Goal: Obtain resource: Download file/media

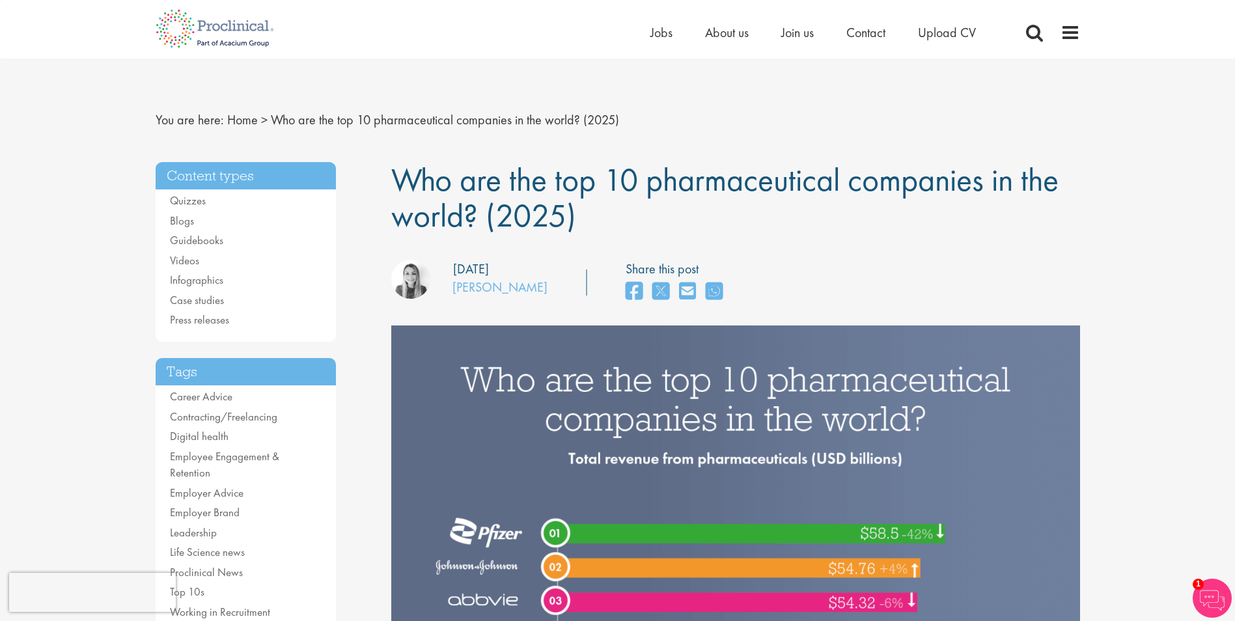
drag, startPoint x: 398, startPoint y: 179, endPoint x: 574, endPoint y: 221, distance: 180.2
click at [574, 221] on span "Who are the top 10 pharmaceutical companies in the world? (2025)" at bounding box center [724, 197] width 667 height 77
drag, startPoint x: 574, startPoint y: 221, endPoint x: 508, endPoint y: 190, distance: 72.8
copy span "Who are the top 10 pharmaceutical companies in the world? (2025)"
click at [209, 238] on link "Guidebooks" at bounding box center [196, 240] width 53 height 14
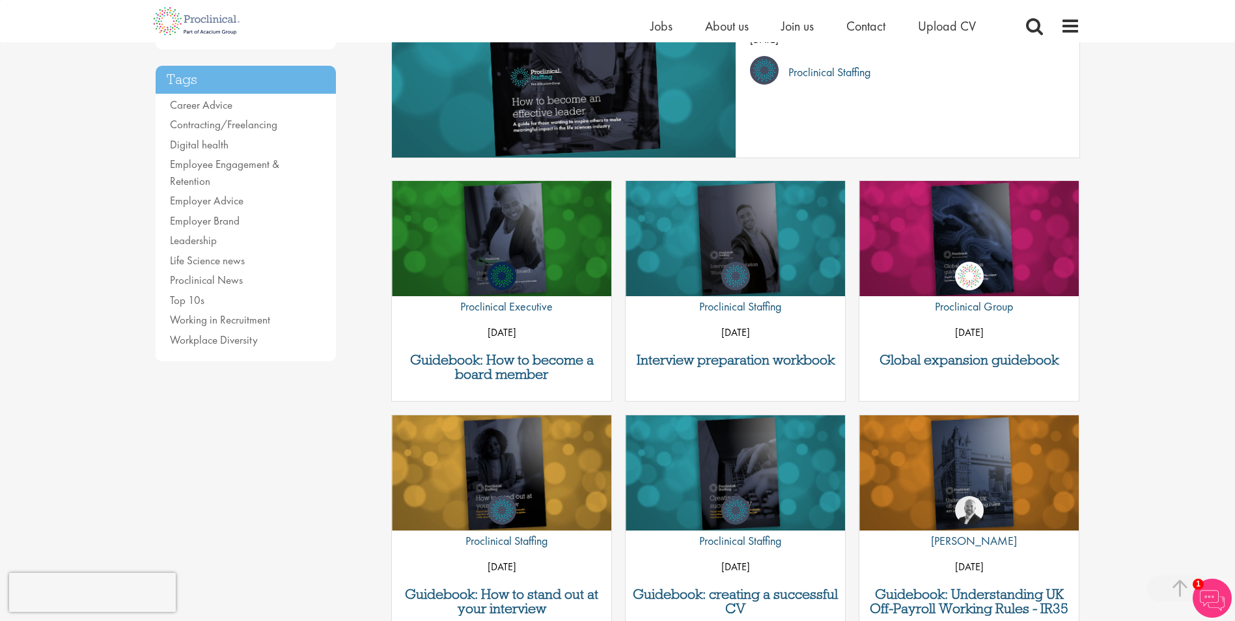
scroll to position [326, 0]
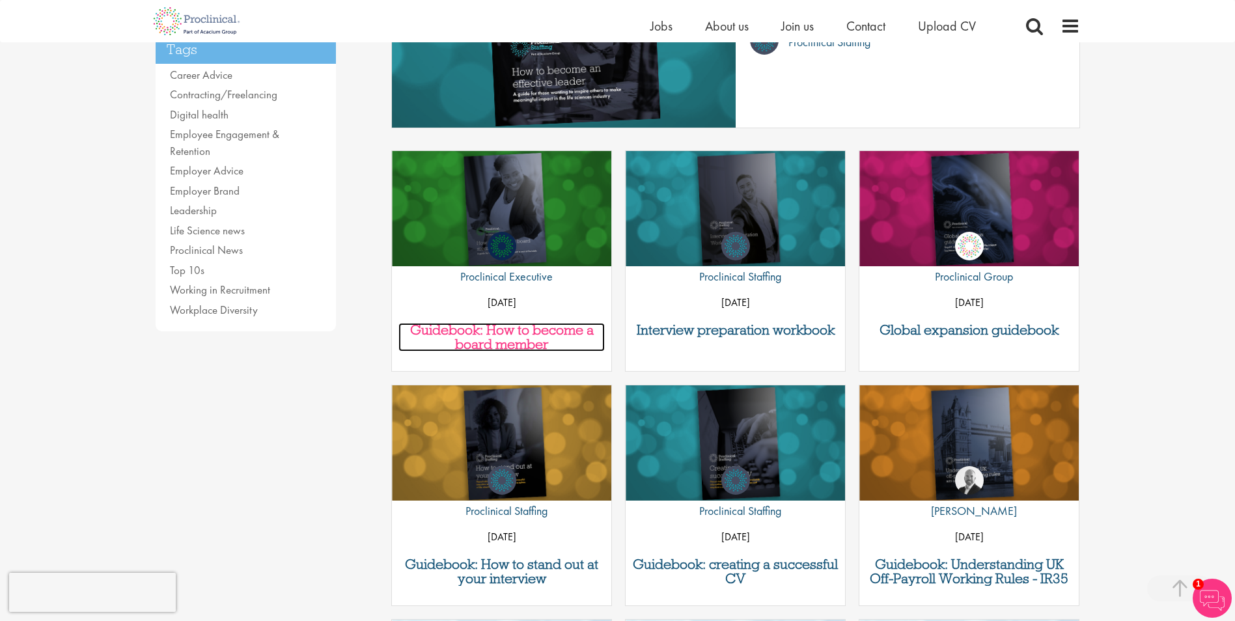
click at [510, 341] on h3 "Guidebook: How to become a board member" at bounding box center [501, 337] width 206 height 29
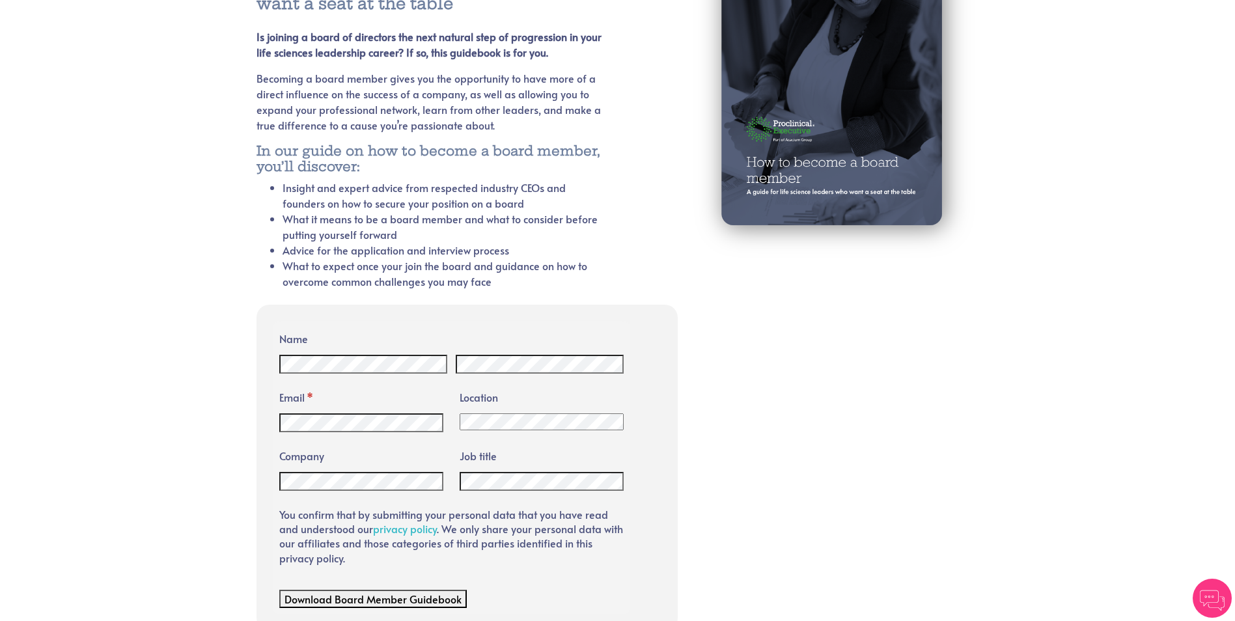
scroll to position [262, 0]
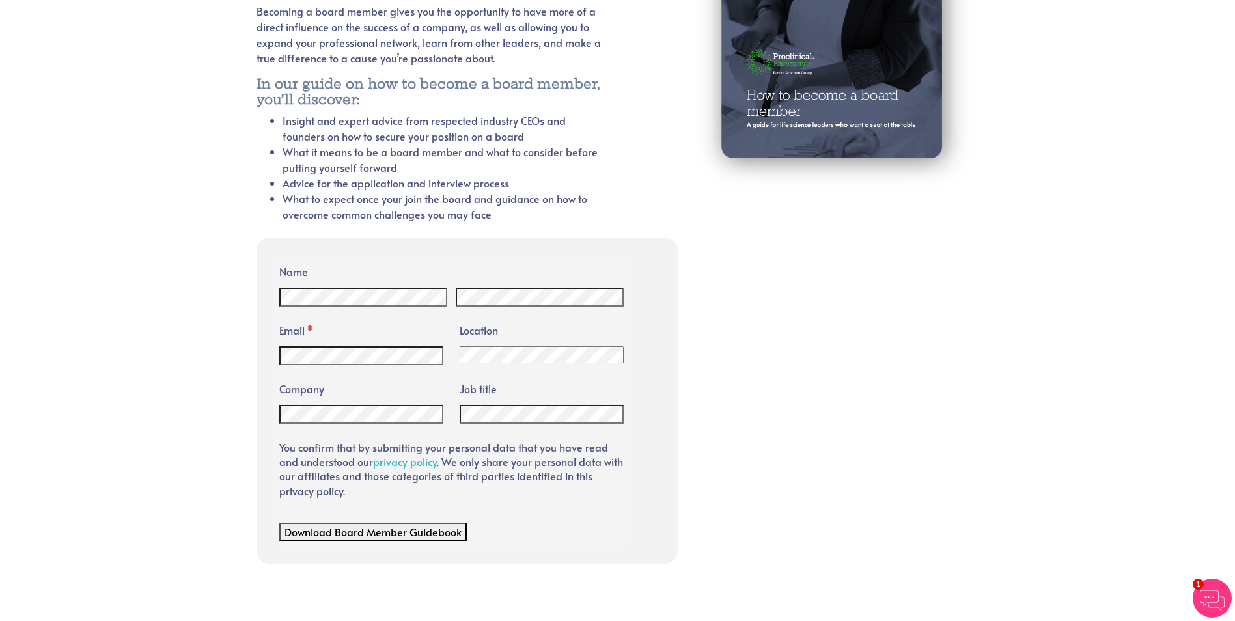
click at [499, 355] on select "Afghanistan Albania Algeria American Samoa Andorra Angola Anguilla Antarctica A…" at bounding box center [542, 354] width 164 height 17
select select "Saudi Arabia"
click at [460, 346] on select "Afghanistan Albania Algeria American Samoa Andorra Angola Anguilla Antarctica A…" at bounding box center [542, 354] width 164 height 17
click at [356, 528] on span "Download Board Member Guidebook" at bounding box center [373, 532] width 177 height 14
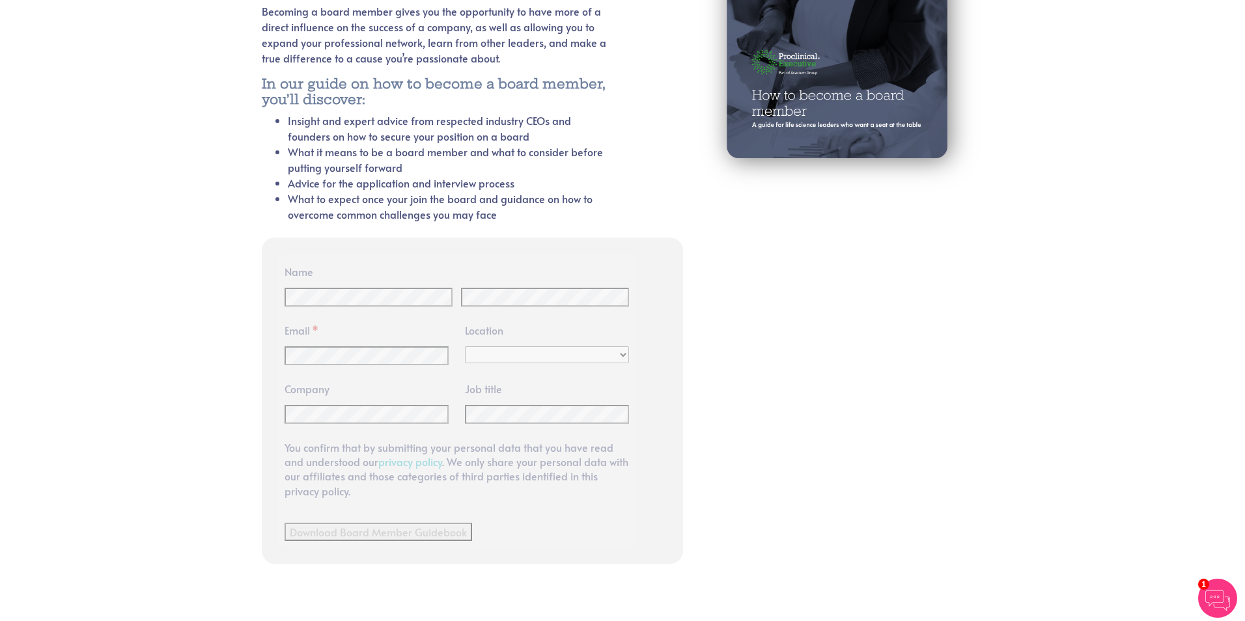
scroll to position [0, 0]
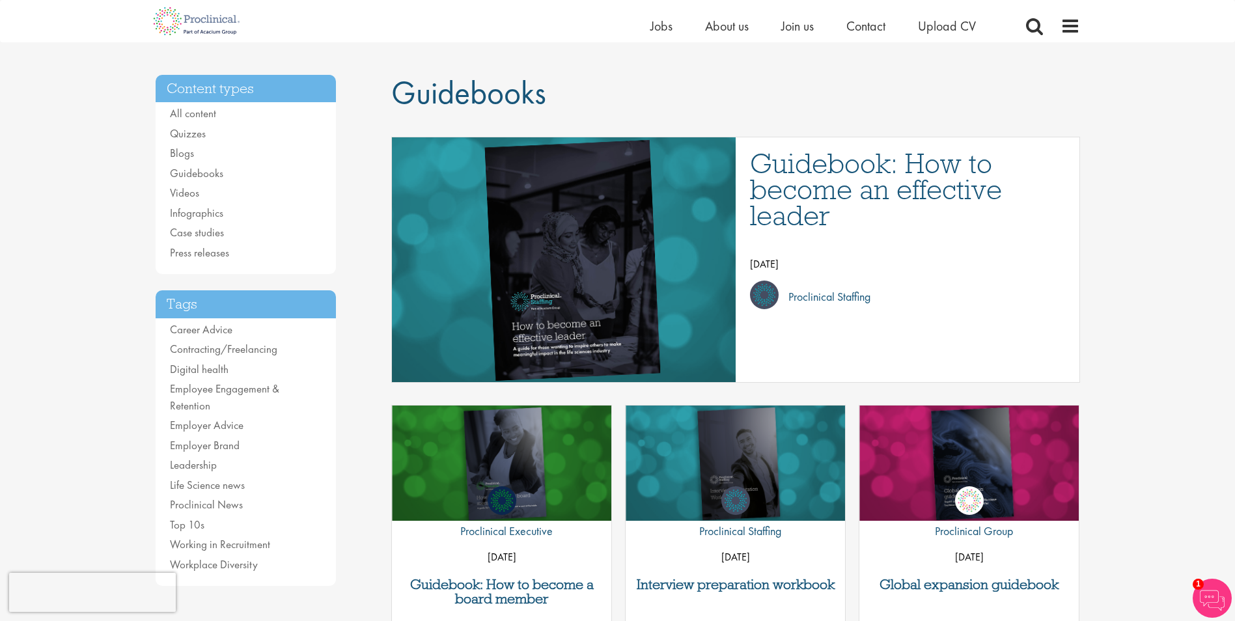
scroll to position [65, 0]
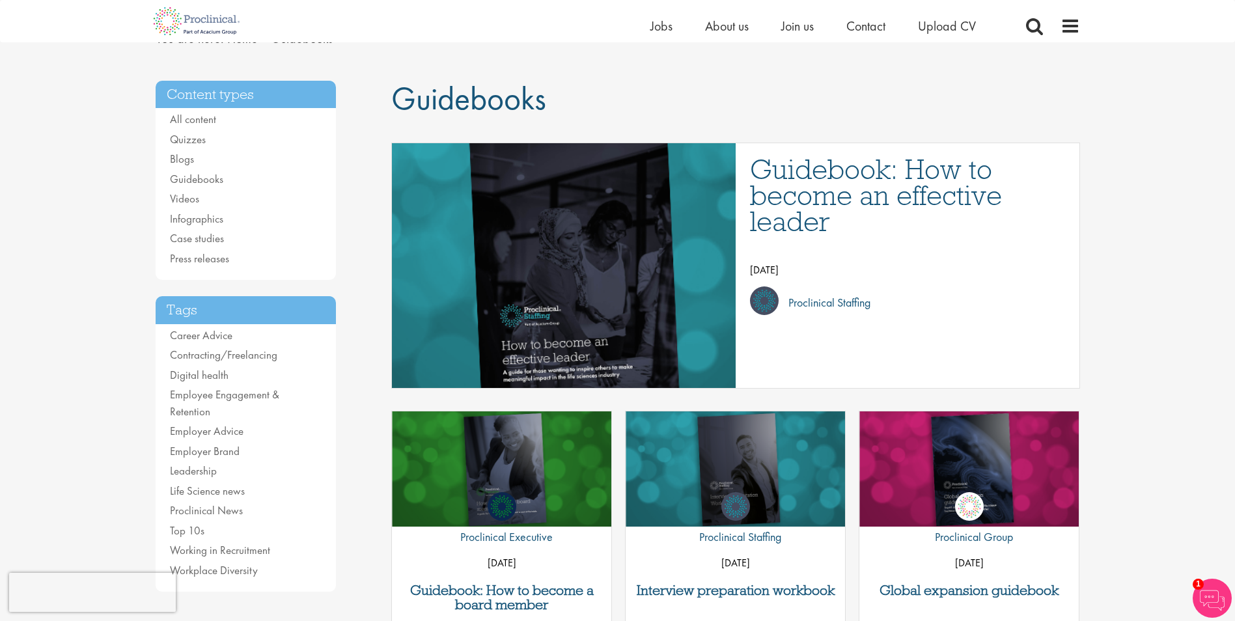
click at [561, 272] on img "Link to a post" at bounding box center [564, 265] width 556 height 294
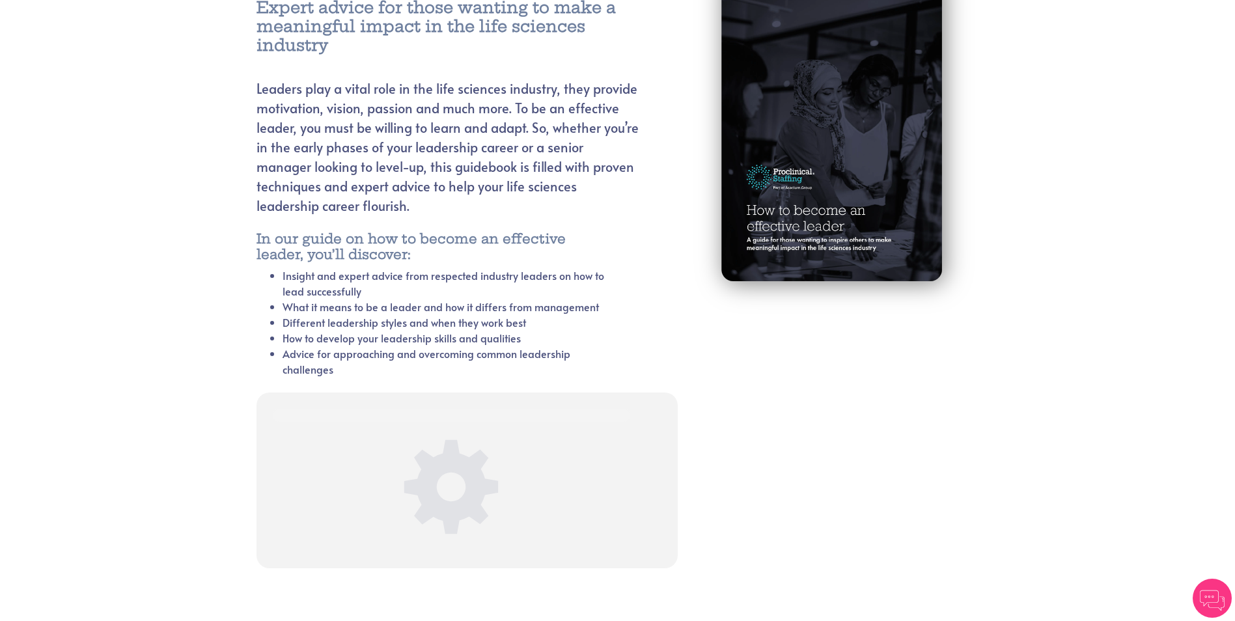
scroll to position [177, 0]
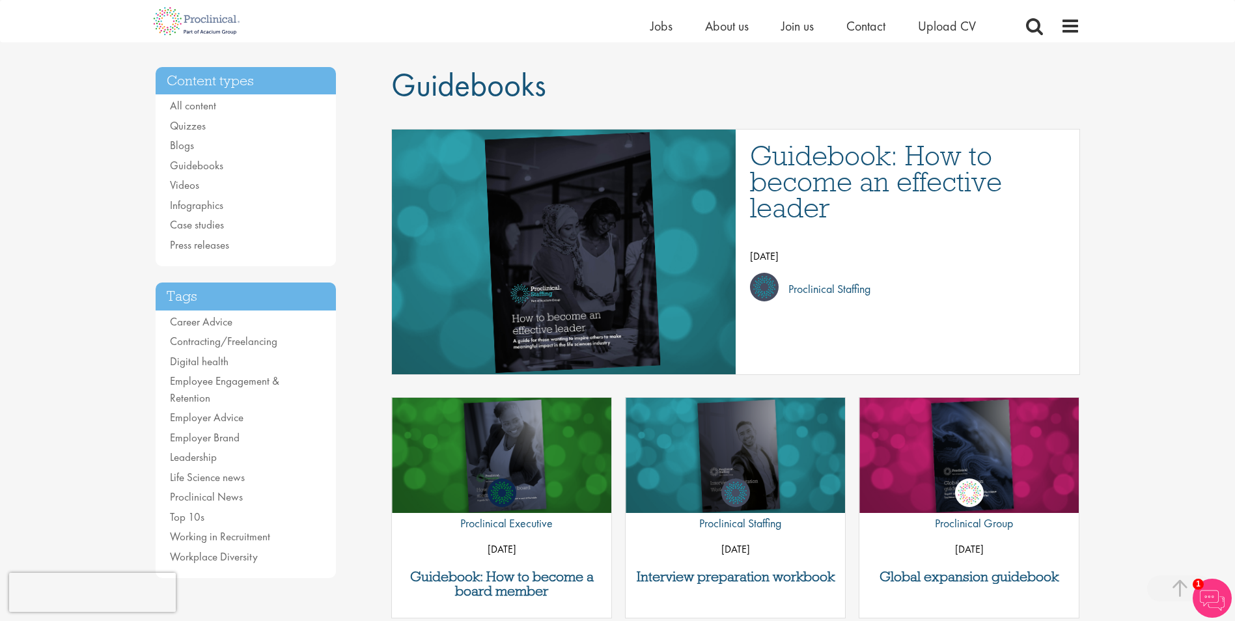
scroll to position [16, 0]
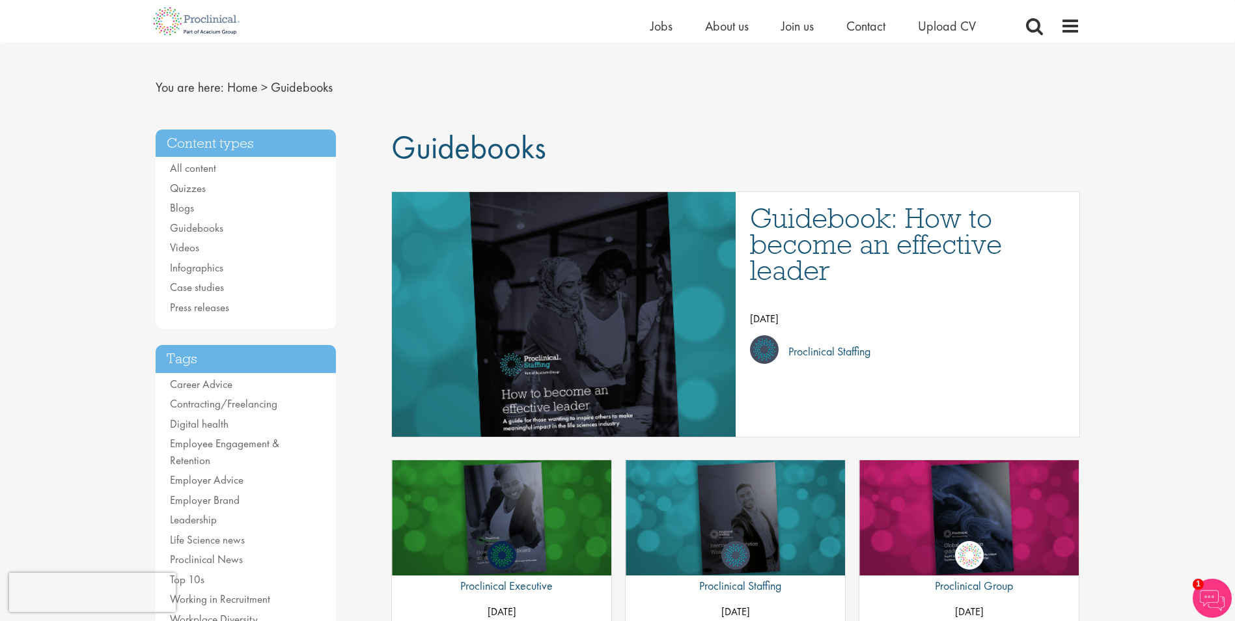
click at [616, 296] on img "Link to a post" at bounding box center [564, 314] width 556 height 294
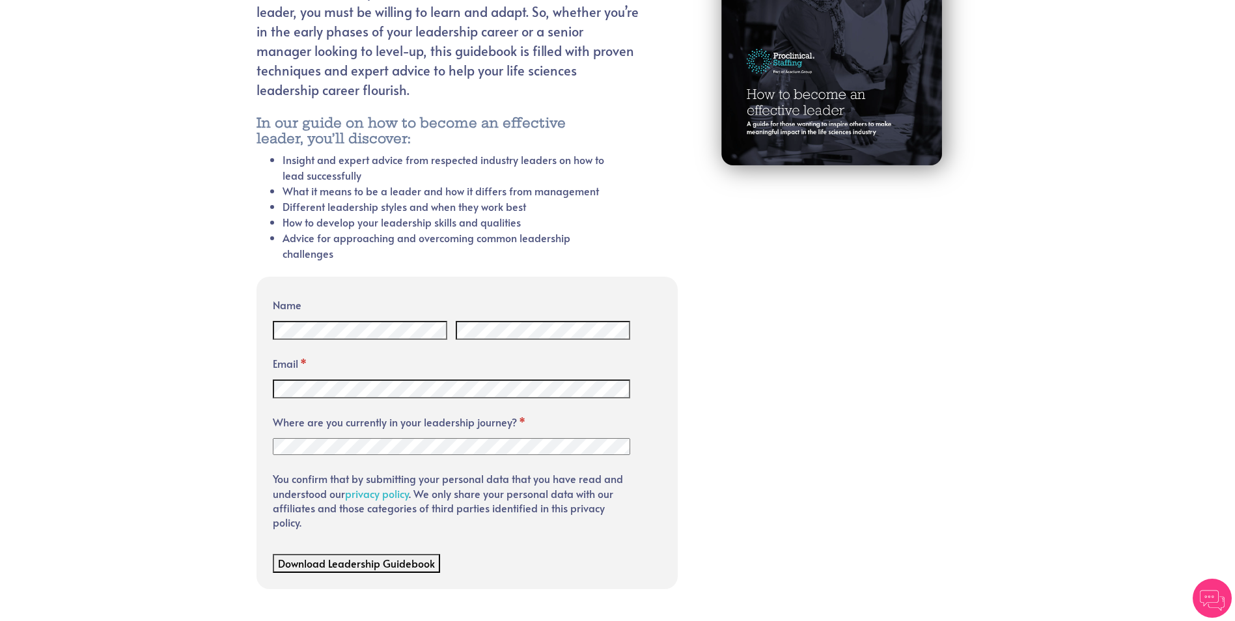
scroll to position [314, 0]
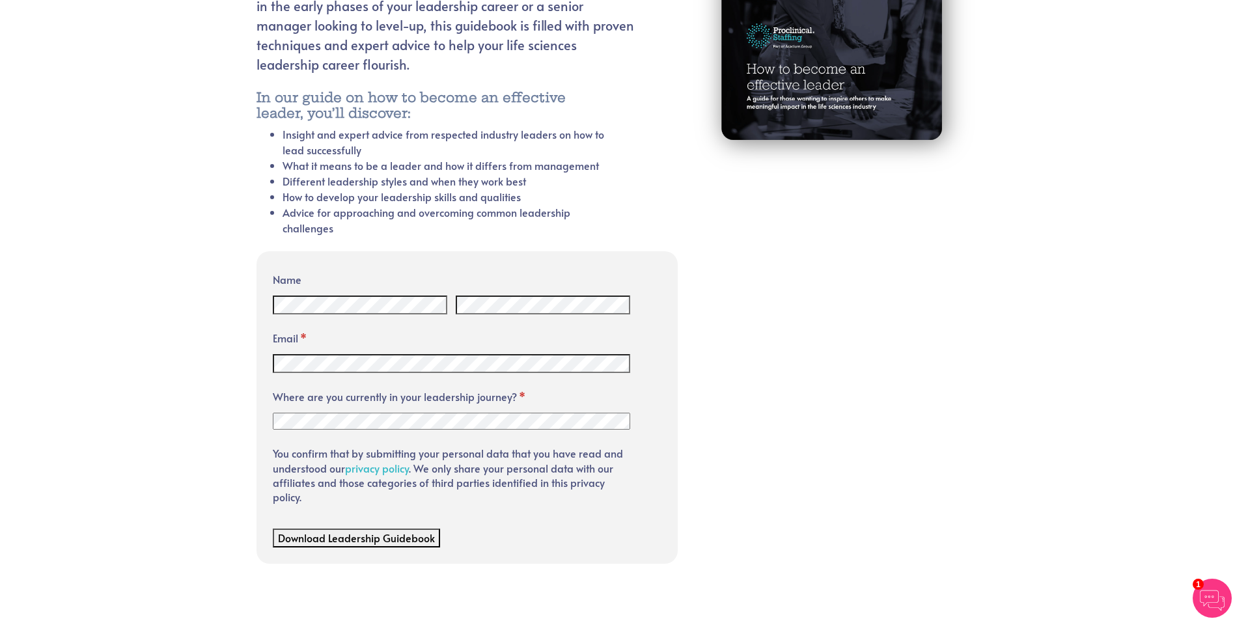
click at [392, 425] on select "Non-management or new to leadership role Intermediate or Middle management (Lea…" at bounding box center [452, 421] width 358 height 17
select select "Senior leadership (C-Suite, VP, Director)"
click at [273, 413] on select "Non-management or new to leadership role Intermediate or Middle management (Lea…" at bounding box center [452, 421] width 358 height 17
click at [367, 541] on span "Download Leadership Guidebook" at bounding box center [356, 538] width 157 height 14
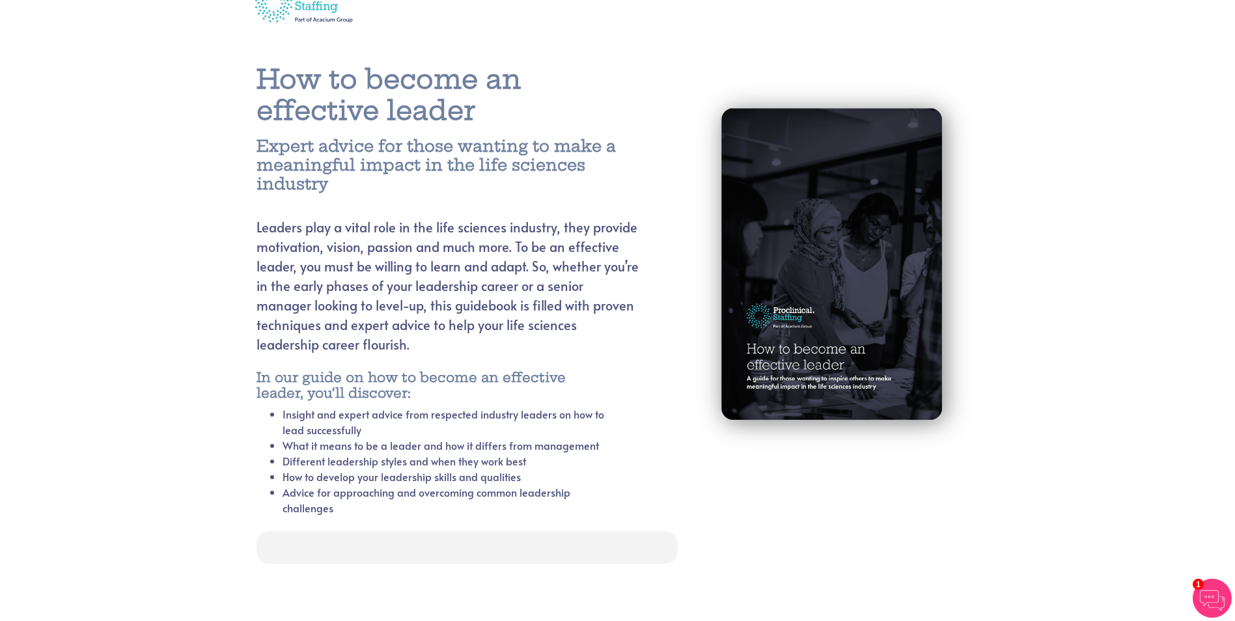
scroll to position [34, 0]
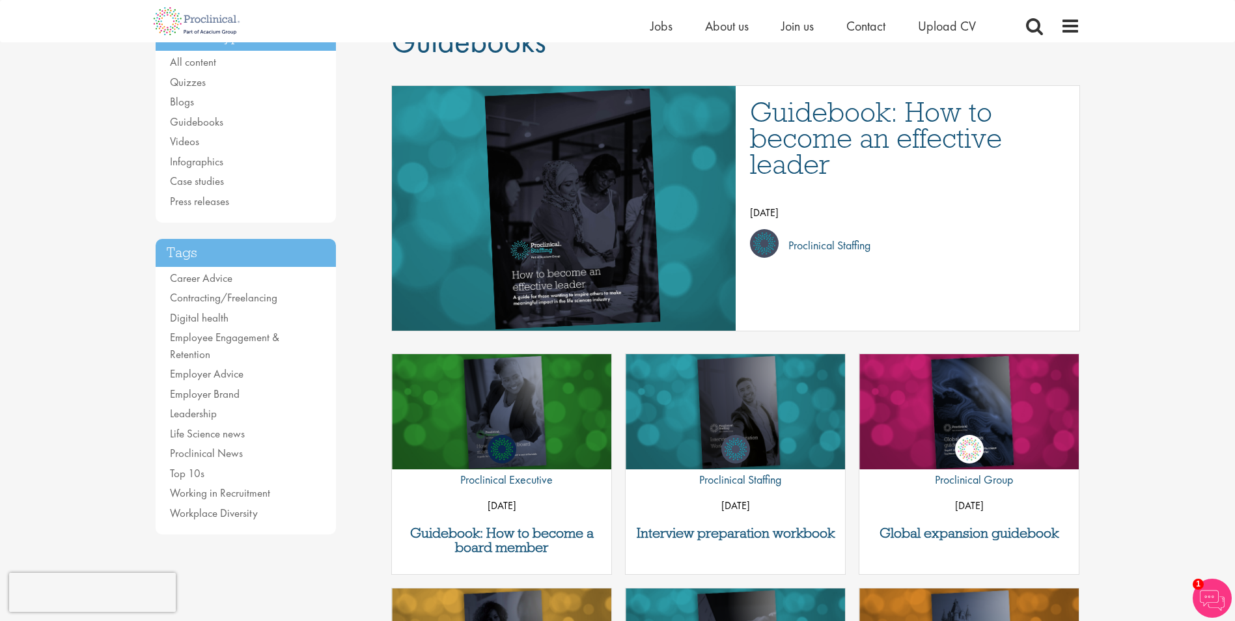
scroll to position [114, 0]
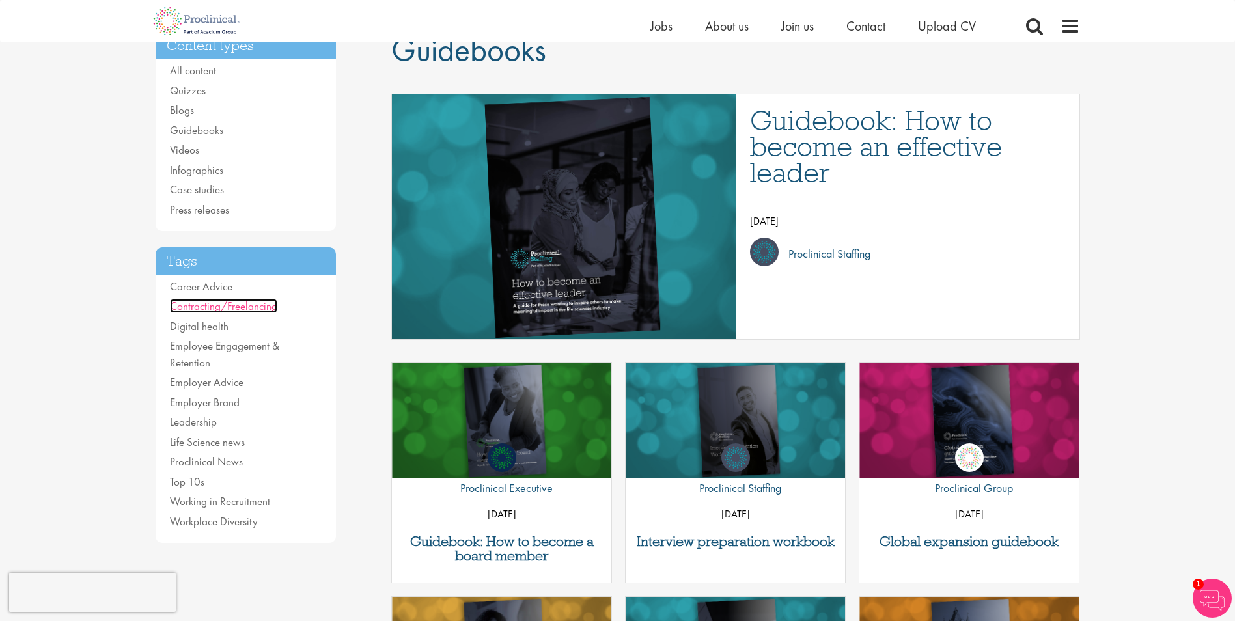
click at [239, 307] on link "Contracting/Freelancing" at bounding box center [223, 306] width 107 height 14
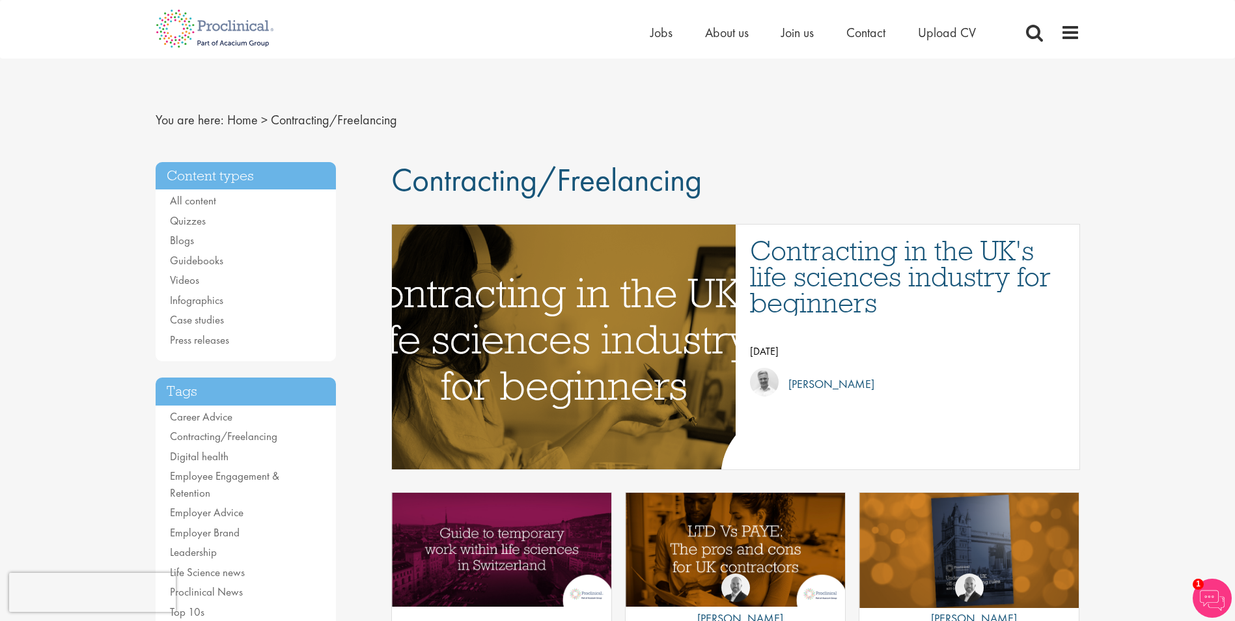
click at [492, 344] on img "Link to a post" at bounding box center [564, 347] width 566 height 294
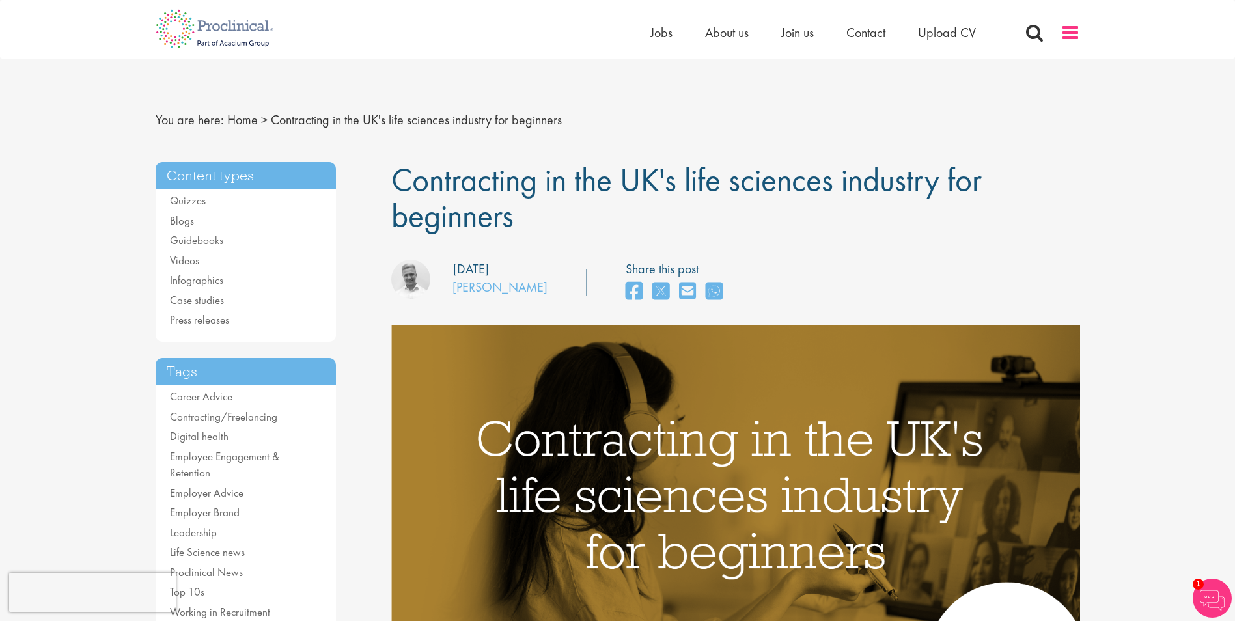
click at [1068, 36] on span at bounding box center [1071, 33] width 20 height 20
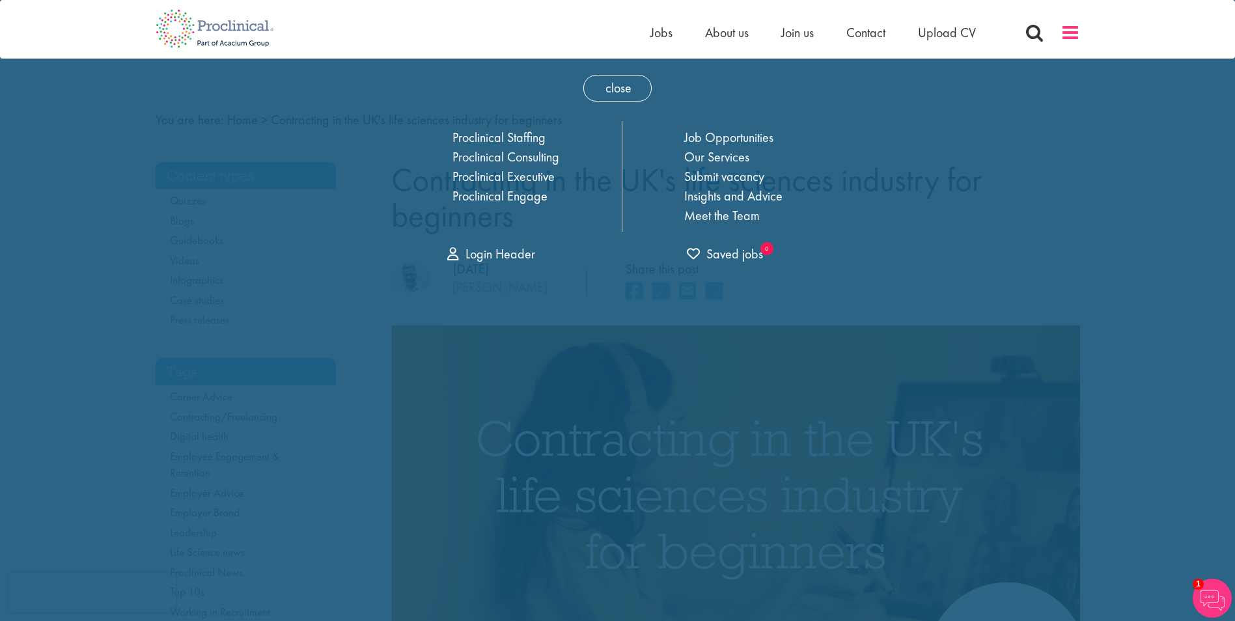
click at [1068, 36] on span at bounding box center [1071, 33] width 20 height 20
